Goal: Information Seeking & Learning: Understand process/instructions

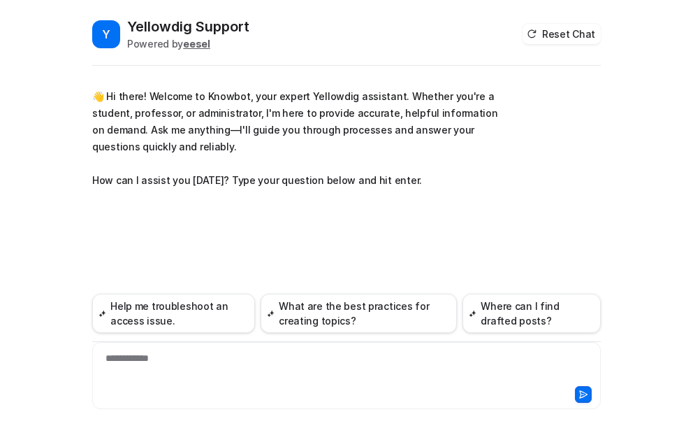
click at [129, 356] on div "**********" at bounding box center [347, 367] width 502 height 32
paste div
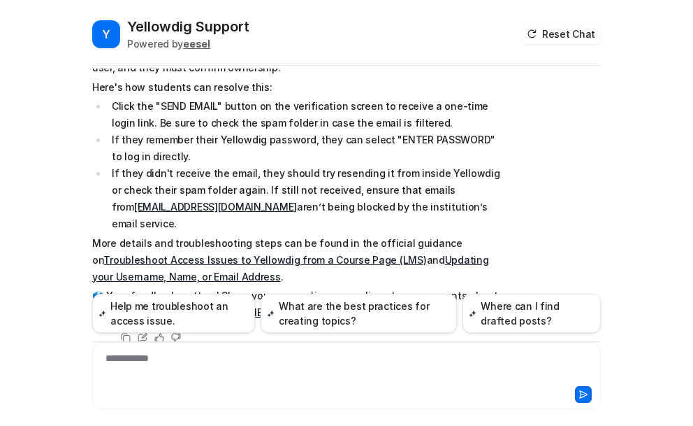
scroll to position [300, 0]
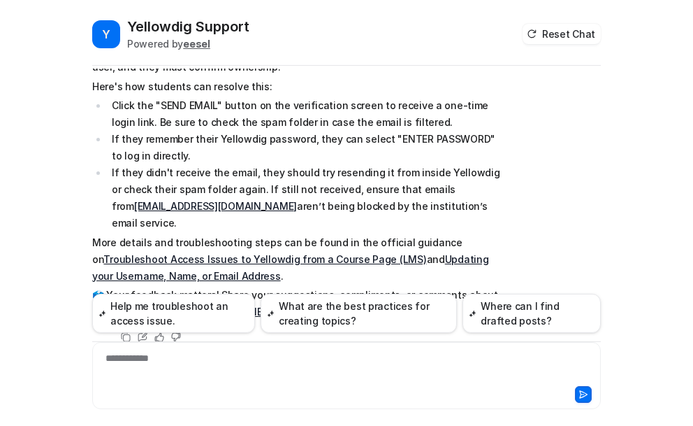
click at [203, 253] on link "Troubleshoot Access Issues to Yellowdig from a Course Page (LMS)" at bounding box center [264, 259] width 323 height 12
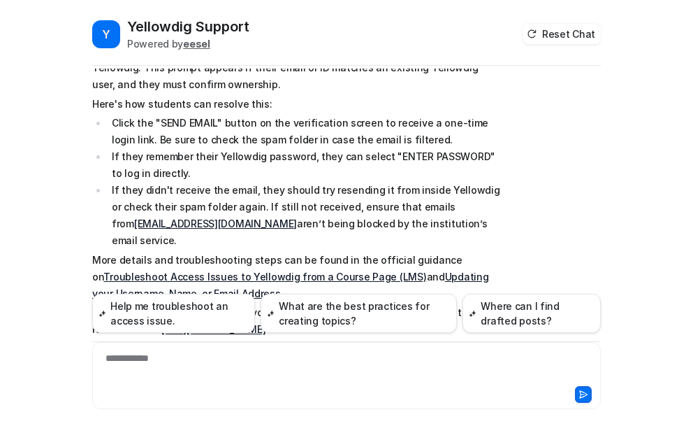
scroll to position [231, 0]
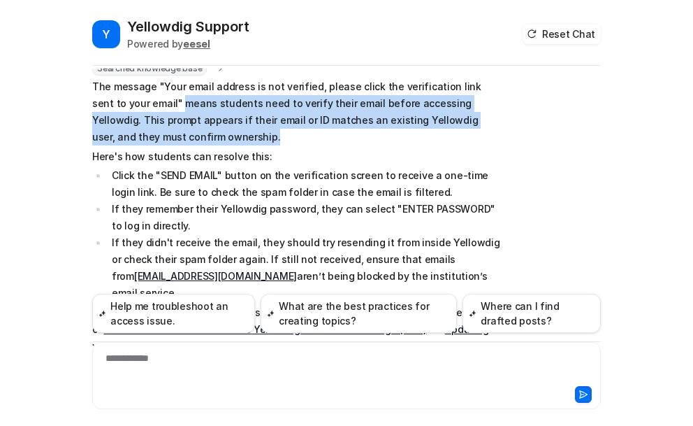
drag, startPoint x: 140, startPoint y: 102, endPoint x: 182, endPoint y: 133, distance: 51.8
click at [182, 133] on p "The message "Your email address is not verified, please click the verification …" at bounding box center [296, 111] width 409 height 67
copy p "means students need to verify their email before accessing Yellowdig. This prom…"
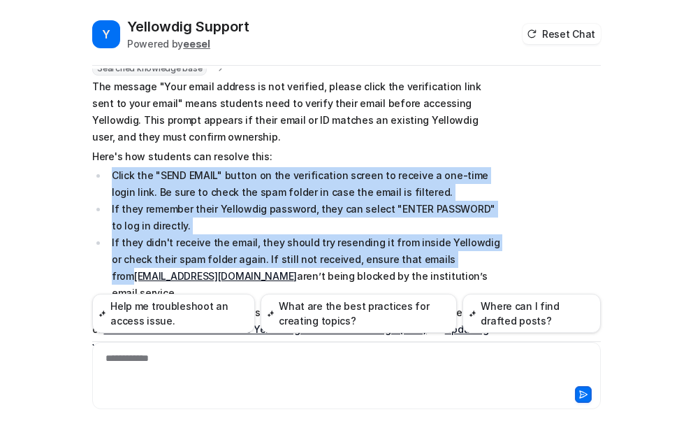
drag, startPoint x: 107, startPoint y: 172, endPoint x: 477, endPoint y: 263, distance: 381.3
click at [477, 263] on ul "Click the "SEND EMAIL" button on the verification screen to receive a one-time …" at bounding box center [296, 234] width 409 height 134
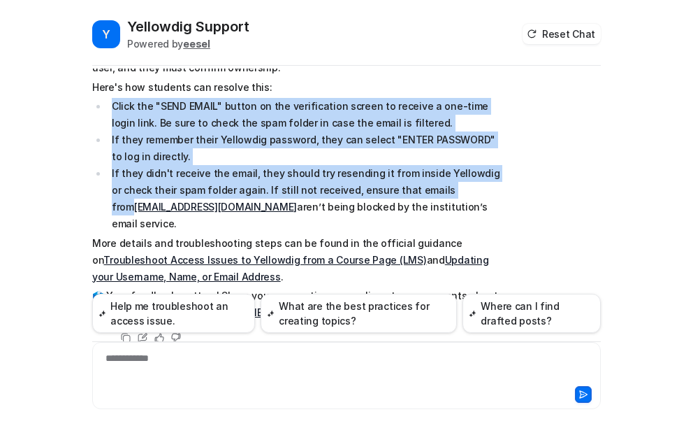
scroll to position [300, 0]
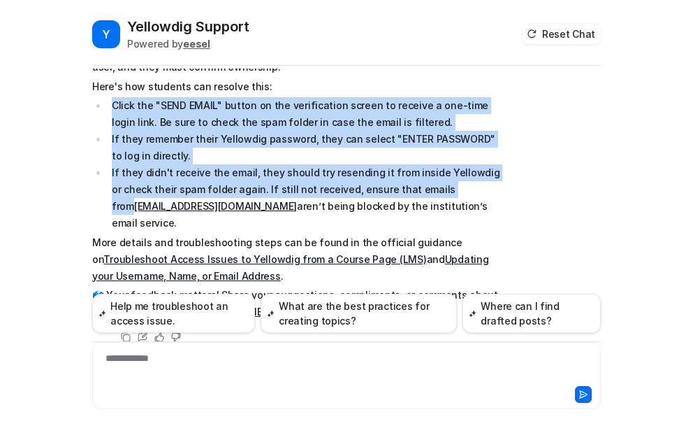
drag, startPoint x: 490, startPoint y: 205, endPoint x: 102, endPoint y: 109, distance: 400.1
click at [102, 109] on ul "Click the "SEND EMAIL" button on the verification screen to receive a one-time …" at bounding box center [296, 164] width 409 height 134
copy ul "Click the "SEND EMAIL" button on the verification screen to receive a one-time …"
click at [72, 156] on div "Y Yellowdig Support Powered by eesel Reset Chat 👋 Hi there! Welcome to Knowbot,…" at bounding box center [346, 213] width 693 height 426
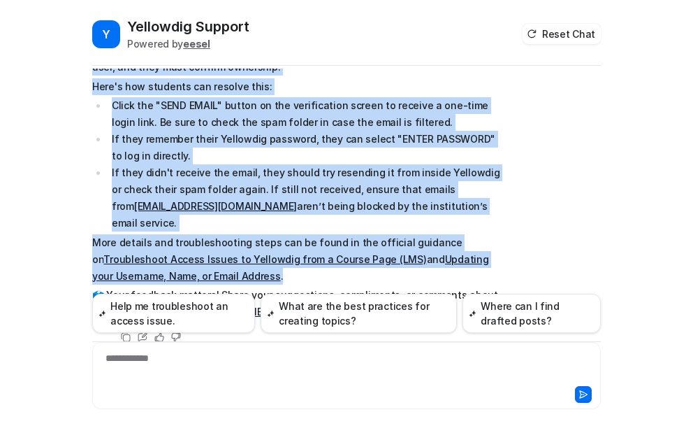
drag, startPoint x: 87, startPoint y: 155, endPoint x: 485, endPoint y: 212, distance: 401.6
click at [485, 212] on span "The message "Your email address is not verified, please click the verification …" at bounding box center [296, 164] width 409 height 312
copy span "The message "Your email address is not verified, please click the verification …"
